Goal: Find specific page/section: Find specific page/section

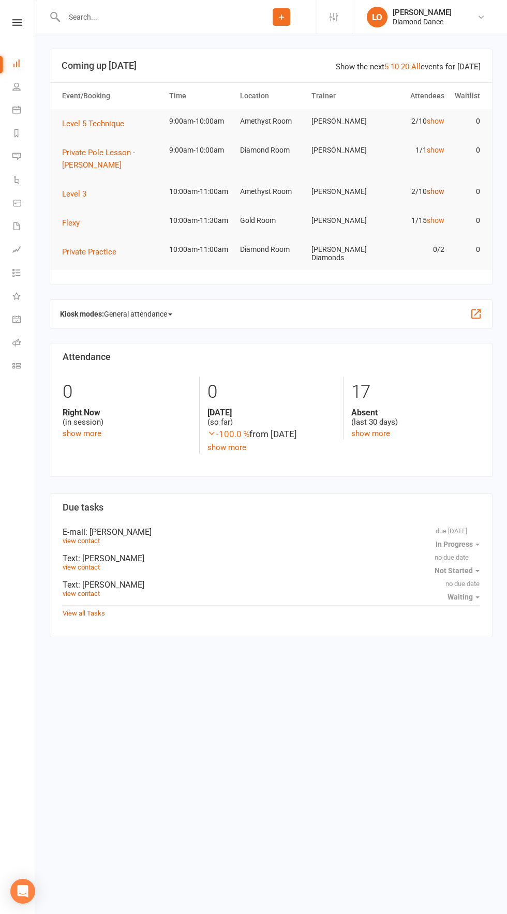
click at [429, 195] on link "show" at bounding box center [436, 191] width 18 height 8
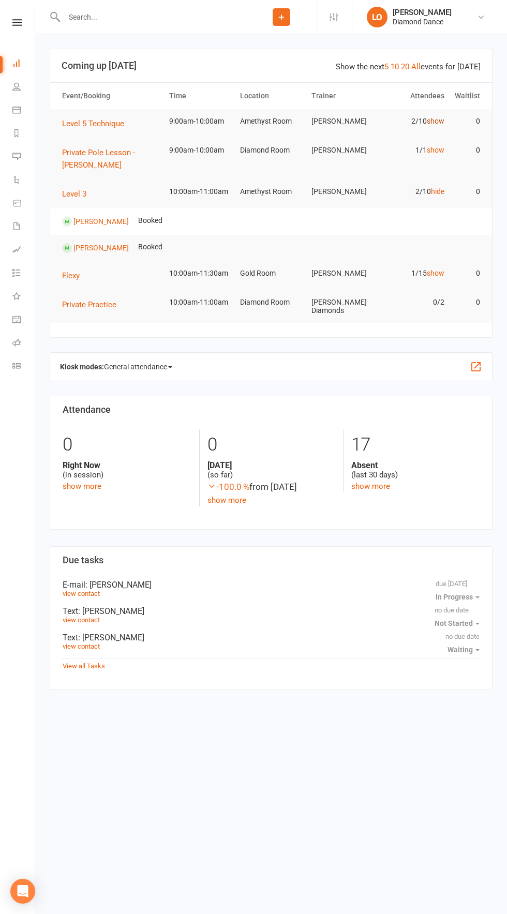
click at [442, 120] on link "show" at bounding box center [436, 121] width 18 height 8
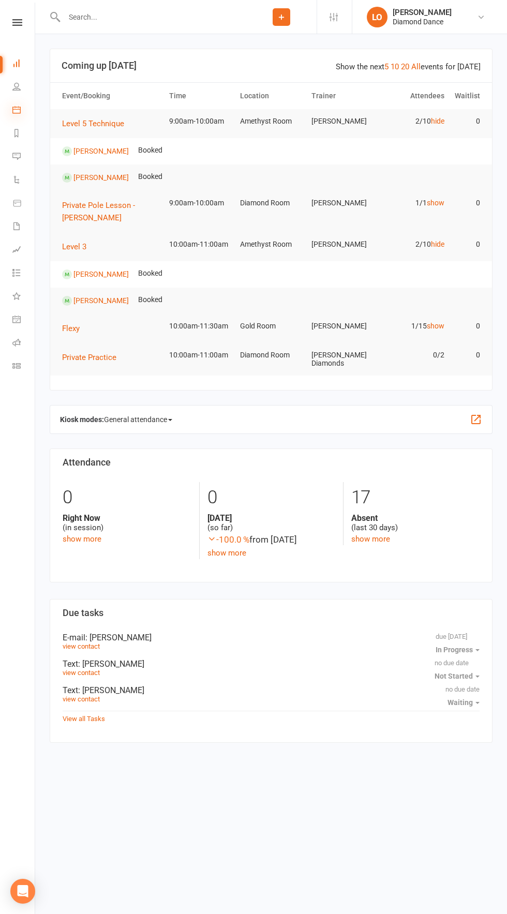
click at [16, 110] on icon at bounding box center [16, 109] width 8 height 8
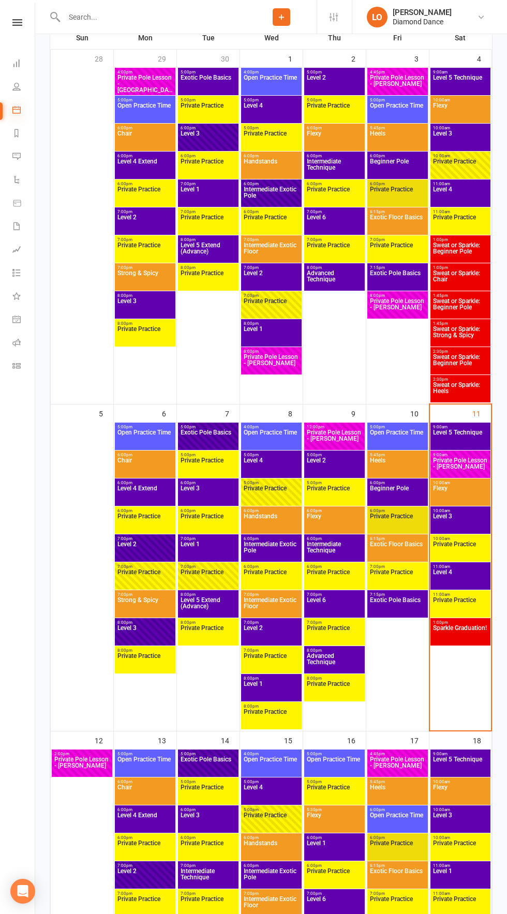
scroll to position [177, 0]
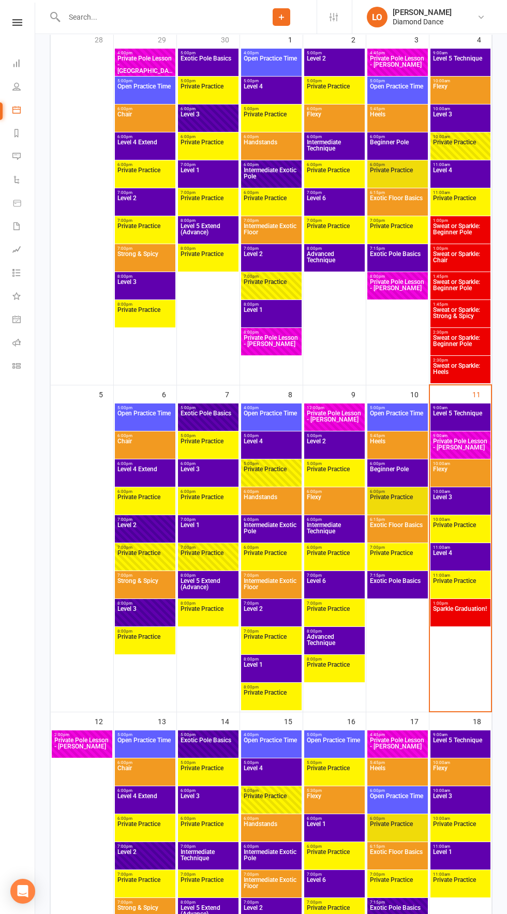
click at [467, 565] on span "Level 4" at bounding box center [460, 559] width 56 height 19
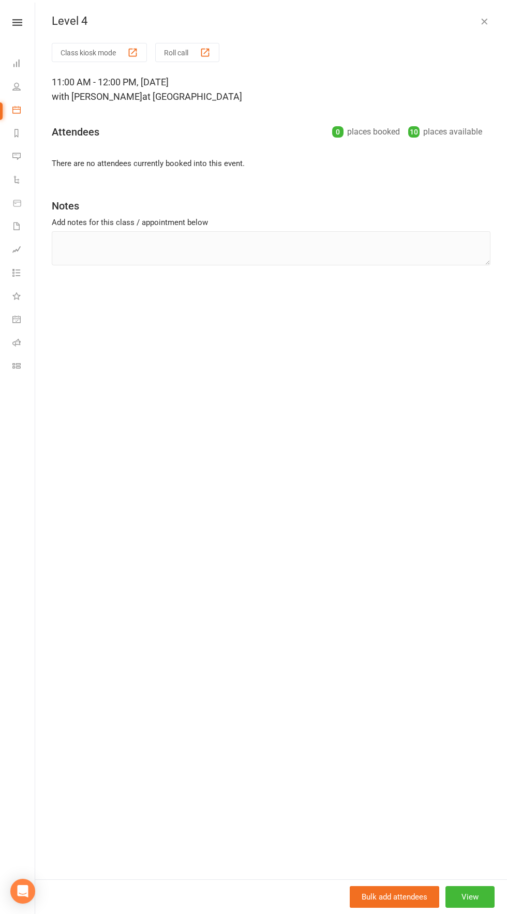
click at [490, 16] on button "button" at bounding box center [484, 21] width 12 height 12
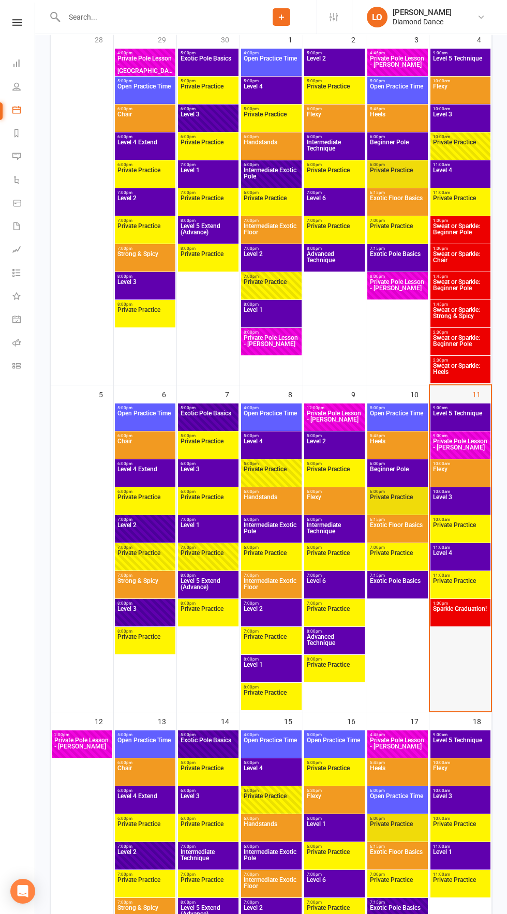
click at [460, 628] on div at bounding box center [460, 556] width 59 height 307
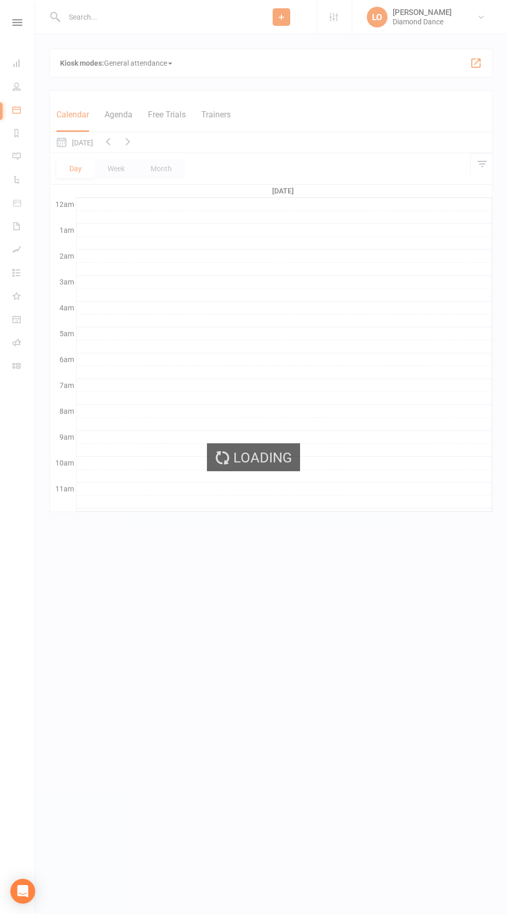
scroll to position [0, 0]
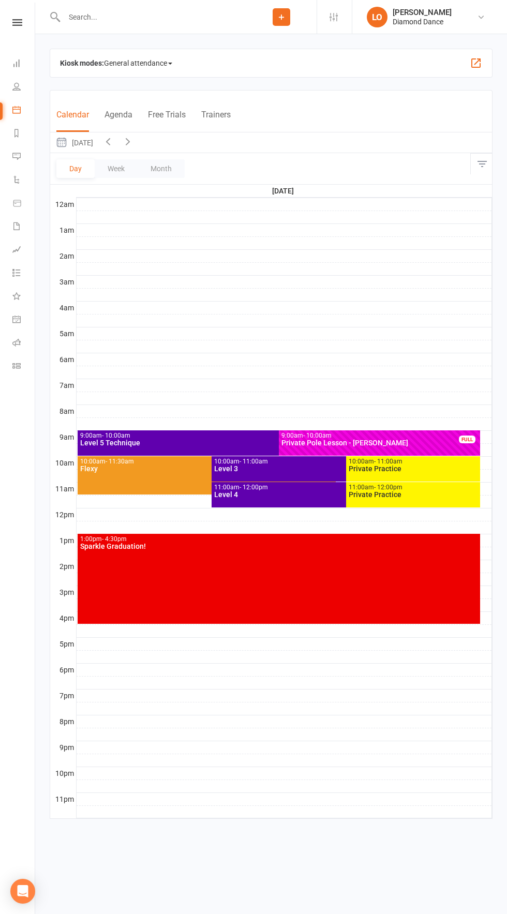
click at [405, 572] on div "1:00pm - 4:30pm Sparkle Graduation!" at bounding box center [279, 579] width 403 height 90
